Goal: Task Accomplishment & Management: Complete application form

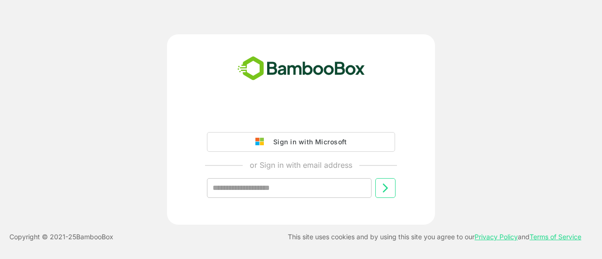
click at [291, 195] on input "text" at bounding box center [289, 188] width 165 height 20
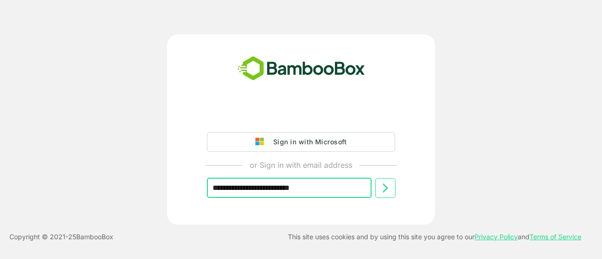
type input "**********"
click at [386, 188] on icon at bounding box center [385, 187] width 5 height 9
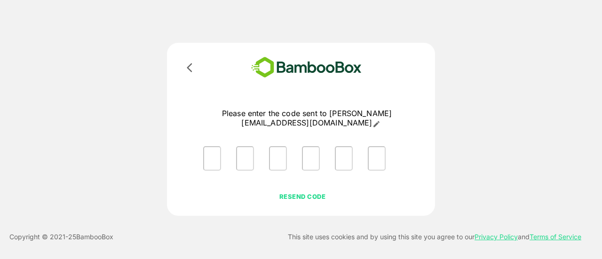
drag, startPoint x: 294, startPoint y: 187, endPoint x: 327, endPoint y: 185, distance: 32.5
click at [295, 191] on p "RESEND CODE" at bounding box center [303, 196] width 108 height 10
click at [189, 69] on icon at bounding box center [189, 67] width 5 height 9
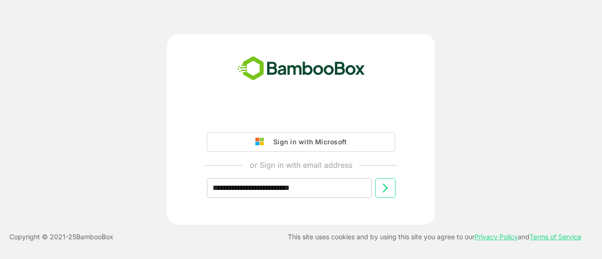
click at [394, 191] on button at bounding box center [385, 188] width 20 height 20
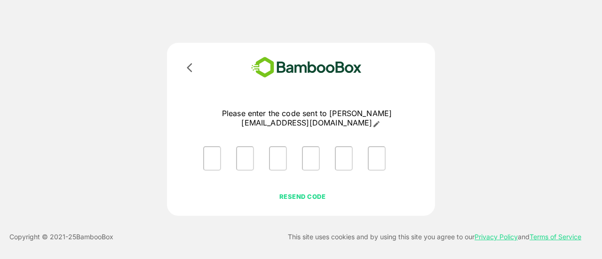
click at [505, 112] on div "Please enter the code sent to ishwarya.s1@syngeneintl.com RESEND CODE" at bounding box center [300, 129] width 481 height 173
click at [311, 191] on p "RESEND CODE" at bounding box center [303, 196] width 108 height 10
click at [470, 113] on div "Please enter the code sent to [PERSON_NAME][EMAIL_ADDRESS][DOMAIN_NAME]" at bounding box center [300, 129] width 481 height 173
click at [379, 121] on icon at bounding box center [376, 124] width 6 height 6
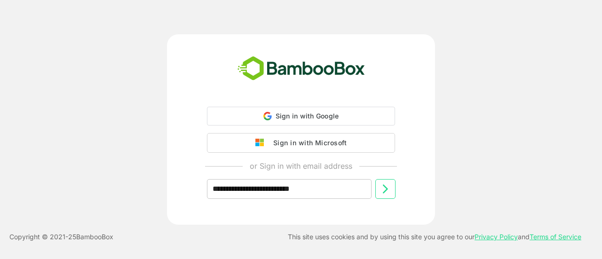
click at [322, 193] on input "**********" at bounding box center [289, 189] width 165 height 20
click at [340, 191] on input "**********" at bounding box center [289, 188] width 165 height 20
click at [348, 185] on input "**********" at bounding box center [289, 188] width 165 height 20
click at [383, 188] on icon at bounding box center [384, 187] width 11 height 11
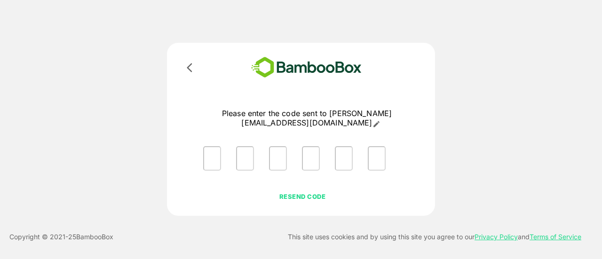
click at [214, 152] on input "Please enter OTP character 1" at bounding box center [212, 158] width 18 height 24
click at [209, 151] on input "Please enter OTP character 1" at bounding box center [212, 158] width 18 height 24
click at [244, 189] on div "RESEND CODE" at bounding box center [302, 201] width 213 height 25
click at [213, 148] on input "Please enter OTP character 1" at bounding box center [212, 158] width 18 height 24
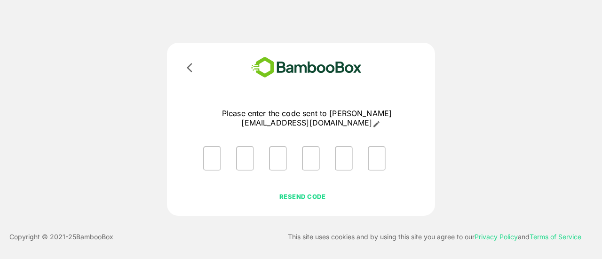
click at [213, 148] on input "Please enter OTP character 1" at bounding box center [212, 158] width 18 height 24
click at [498, 157] on div "Please enter the code sent to ishwarya.s1@syngeneintl.com RESEND CODE" at bounding box center [300, 129] width 481 height 173
click at [227, 155] on div at bounding box center [307, 158] width 222 height 39
click at [211, 153] on input "Please enter OTP character 1" at bounding box center [212, 158] width 18 height 24
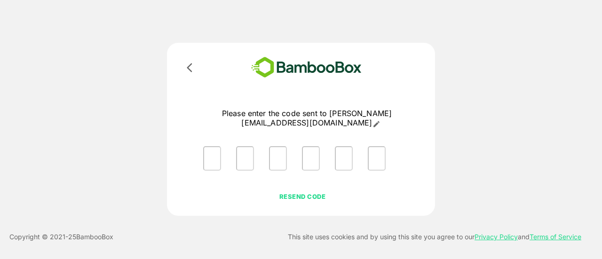
click at [211, 153] on input "Please enter OTP character 1" at bounding box center [212, 158] width 18 height 24
click at [474, 141] on div "Please enter the code sent to ishwarya.s1@syngeneintl.com RESEND CODE" at bounding box center [300, 129] width 481 height 173
click at [213, 151] on input "Please enter OTP character 1" at bounding box center [212, 158] width 18 height 24
click at [220, 173] on div "Please enter the code sent to ishwarya.s1@syngeneintl.com RESEND CODE" at bounding box center [307, 162] width 222 height 106
click at [212, 152] on input "Please enter OTP character 1" at bounding box center [212, 158] width 18 height 24
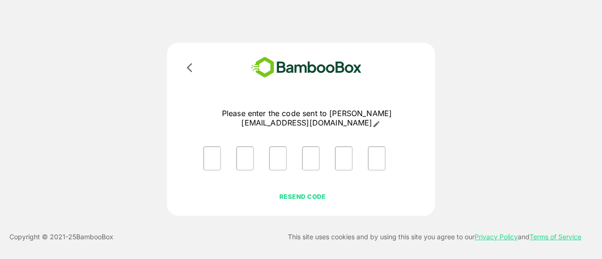
click at [482, 145] on div "Please enter the code sent to ishwarya.s1@syngeneintl.com RESEND CODE" at bounding box center [300, 129] width 481 height 173
click at [218, 146] on input "Please enter OTP character 1" at bounding box center [212, 158] width 18 height 24
click at [213, 146] on input "Please enter OTP character 1" at bounding box center [212, 158] width 18 height 24
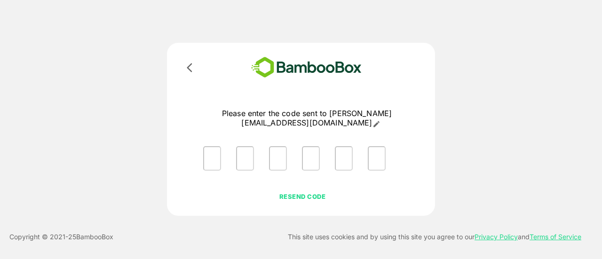
click at [213, 146] on input "Please enter OTP character 1" at bounding box center [212, 158] width 18 height 24
click at [219, 154] on input "Please enter OTP character 1" at bounding box center [212, 158] width 18 height 24
drag, startPoint x: 502, startPoint y: 66, endPoint x: 274, endPoint y: 1, distance: 237.0
click at [499, 65] on div "Please enter the code sent to ishwarya.s1@syngeneintl.com RESEND CODE" at bounding box center [300, 129] width 481 height 173
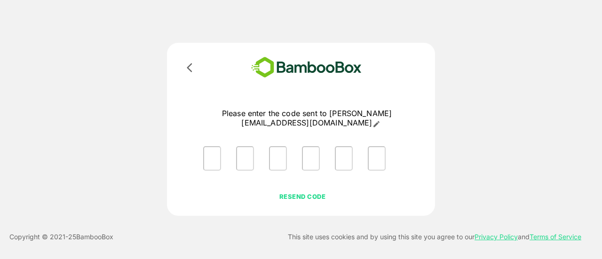
click at [214, 152] on input "Please enter OTP character 1" at bounding box center [212, 158] width 18 height 24
click at [213, 156] on input "Please enter OTP character 1" at bounding box center [212, 158] width 18 height 24
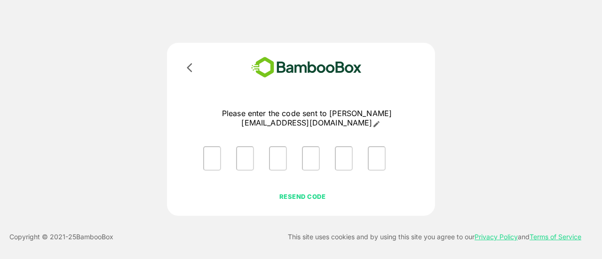
click at [213, 149] on input "Please enter OTP character 1" at bounding box center [212, 158] width 18 height 24
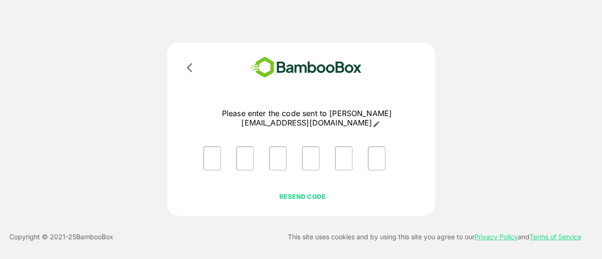
click at [213, 149] on input "Please enter OTP character 1" at bounding box center [212, 158] width 18 height 24
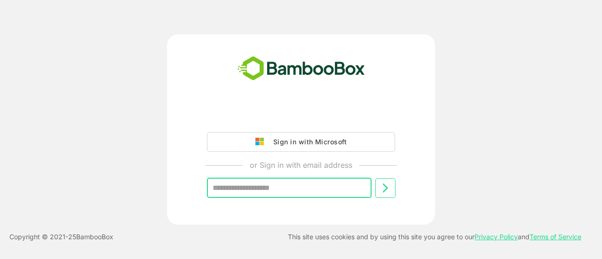
click at [342, 188] on input "text" at bounding box center [289, 188] width 165 height 20
type input "**********"
click at [384, 188] on icon at bounding box center [384, 187] width 11 height 11
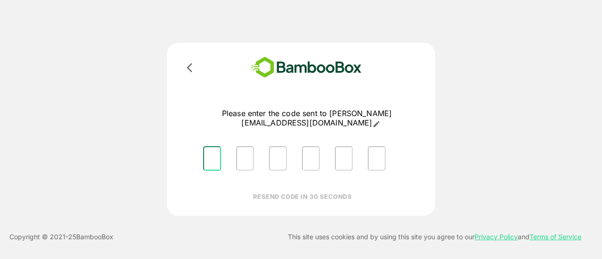
click at [213, 147] on input "Please enter OTP character 1" at bounding box center [212, 158] width 18 height 24
click at [213, 151] on input "Please enter OTP character 1" at bounding box center [212, 158] width 18 height 24
type input "*"
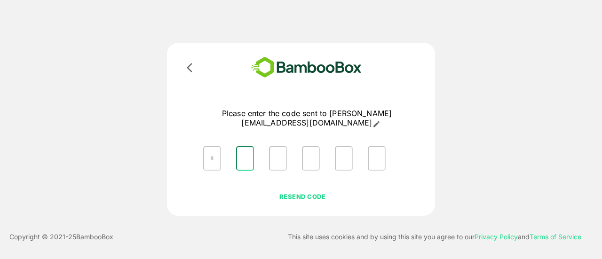
type input "*"
